Goal: Check status

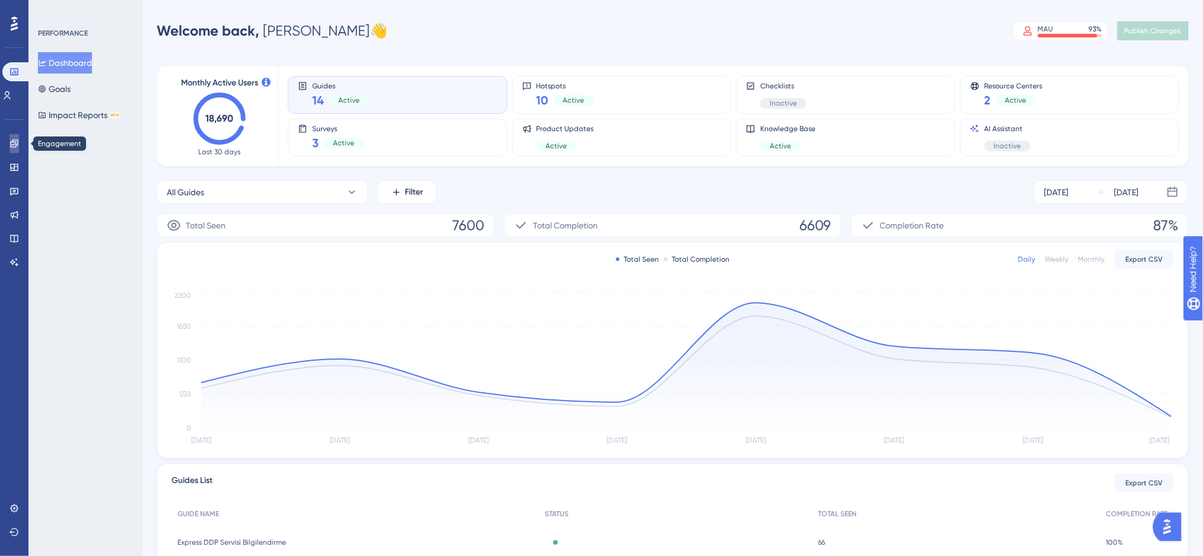
click at [9, 140] on icon at bounding box center [13, 143] width 9 height 9
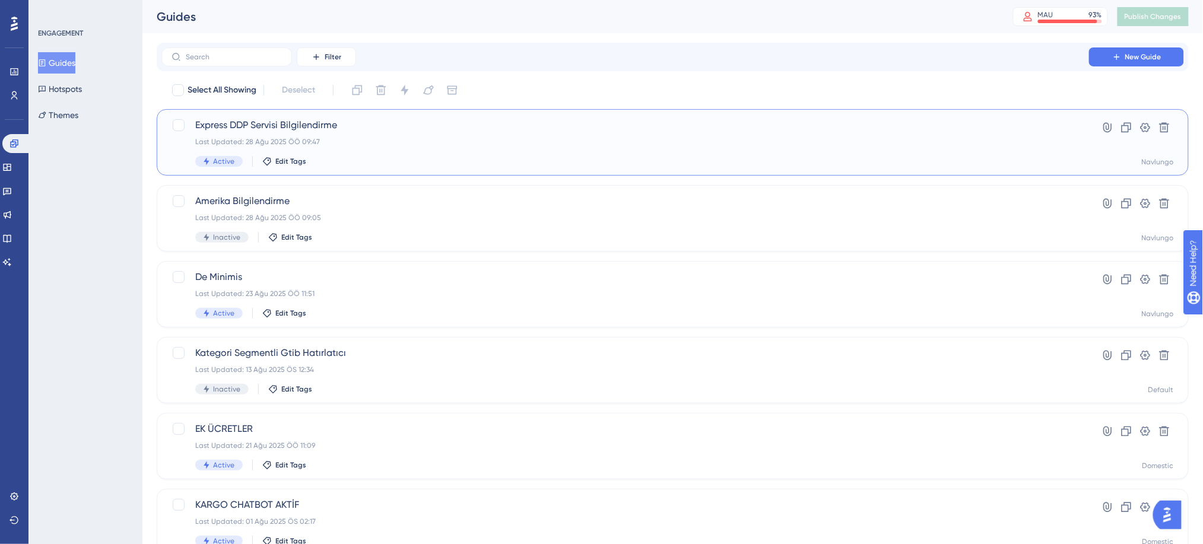
click at [250, 129] on span "Express DDP Servisi Bilgilendirme" at bounding box center [625, 125] width 860 height 14
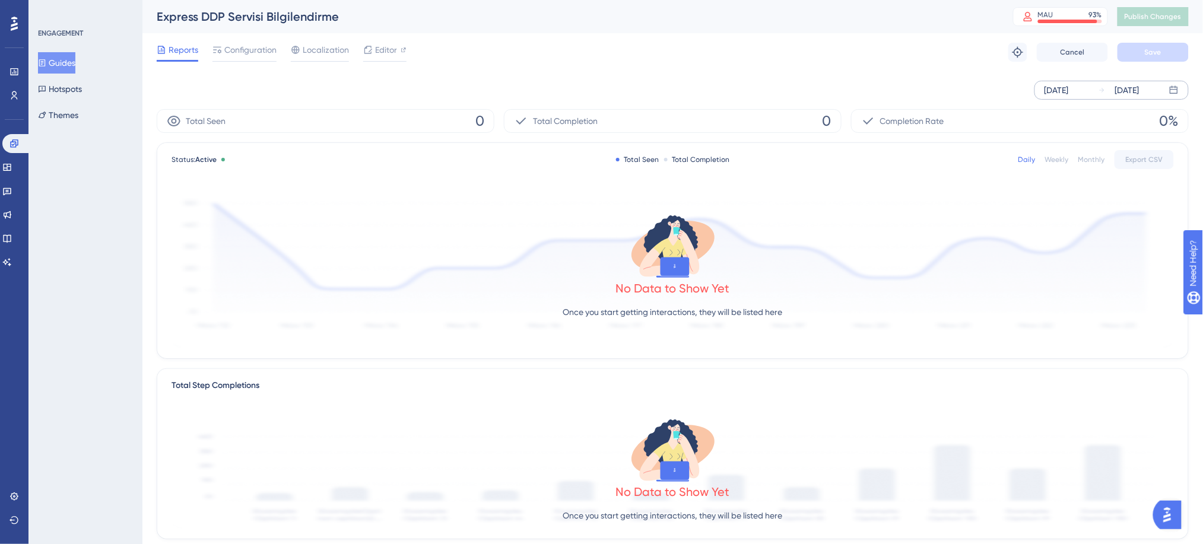
click at [1057, 88] on div "[DATE]" at bounding box center [1056, 90] width 24 height 14
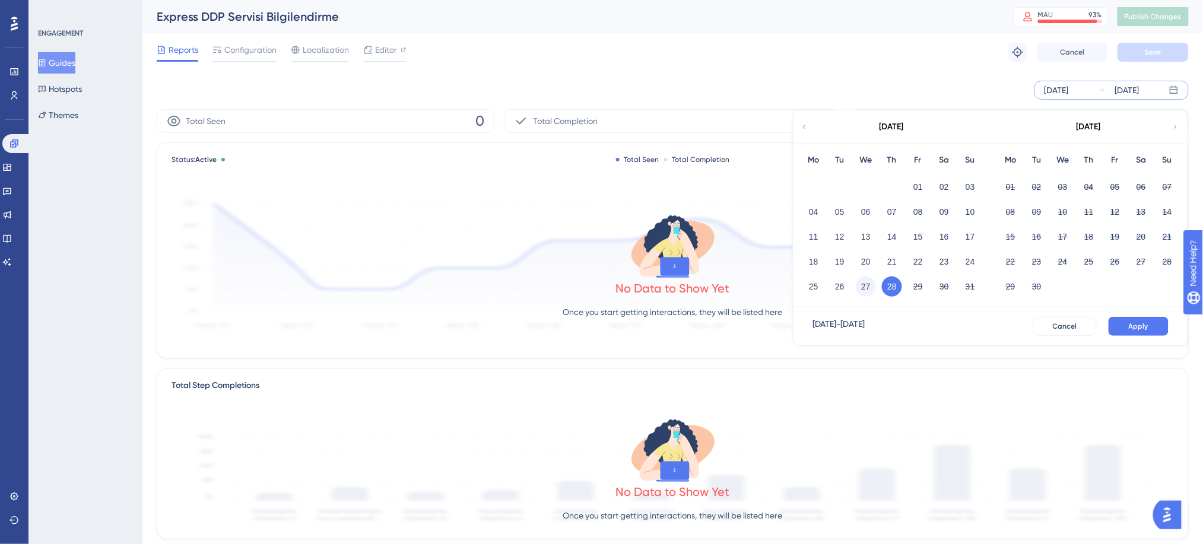
click at [861, 281] on button "27" at bounding box center [866, 286] width 20 height 20
click at [1143, 323] on span "Apply" at bounding box center [1138, 326] width 20 height 9
